Goal: Task Accomplishment & Management: Manage account settings

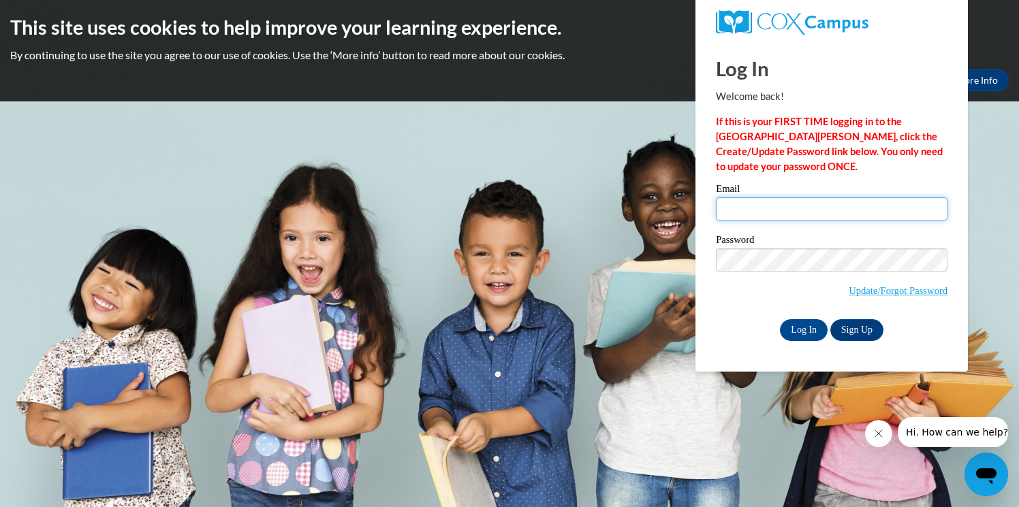
click at [790, 205] on input "Email" at bounding box center [832, 208] width 232 height 23
click at [791, 209] on input "slego" at bounding box center [832, 208] width 232 height 23
type input "slego@rcpschools.org"
click at [780, 319] on input "Log In" at bounding box center [804, 330] width 48 height 22
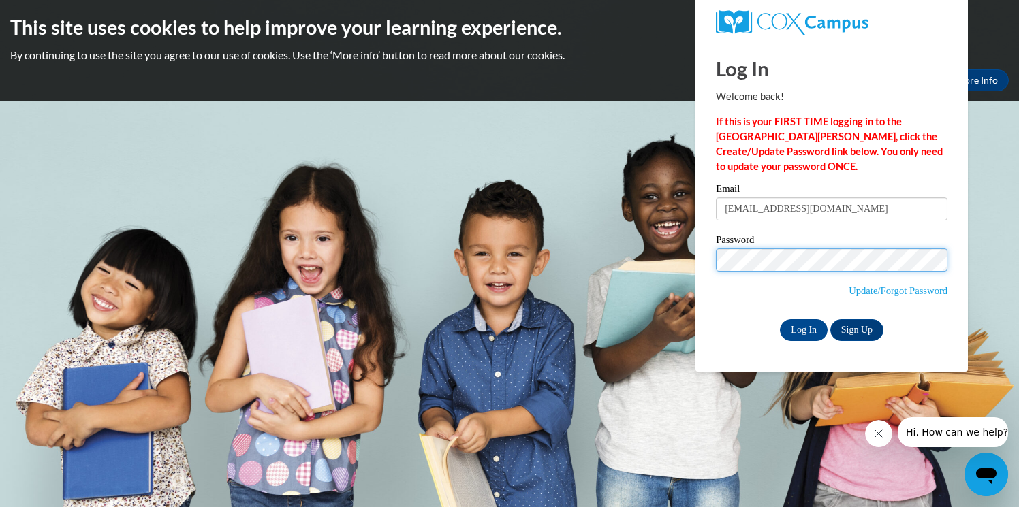
click at [780, 319] on input "Log In" at bounding box center [804, 330] width 48 height 22
click at [743, 275] on span "Update/Forgot Password" at bounding box center [832, 277] width 232 height 57
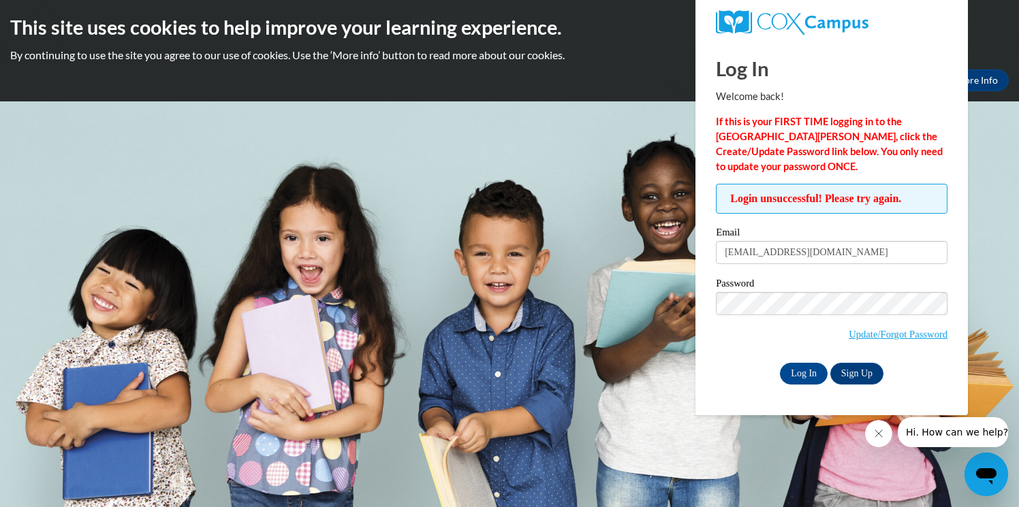
click at [603, 48] on p "By continuing to use the site you agree to our use of cookies. Use the ‘More in…" at bounding box center [509, 55] width 998 height 15
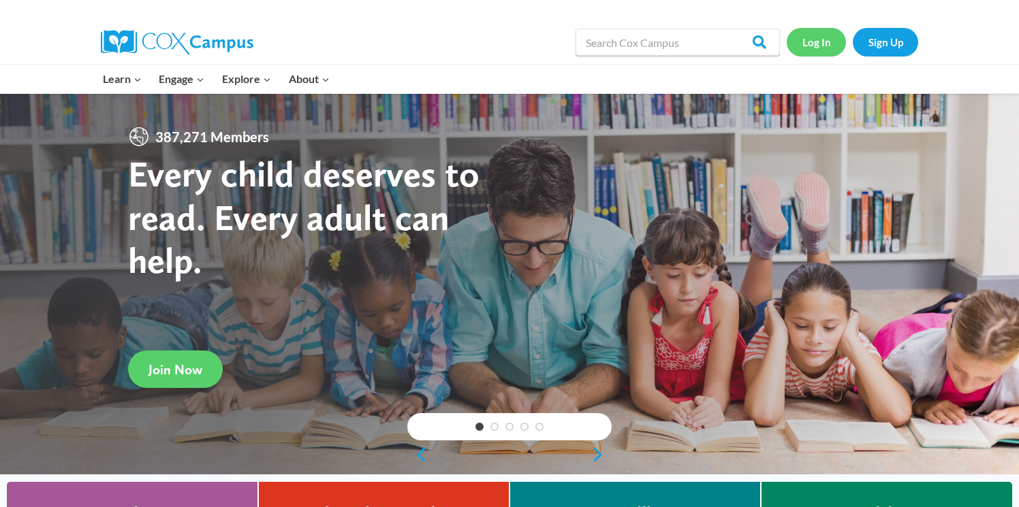
click at [810, 42] on link "Log In" at bounding box center [815, 42] width 59 height 28
